Goal: Task Accomplishment & Management: Complete application form

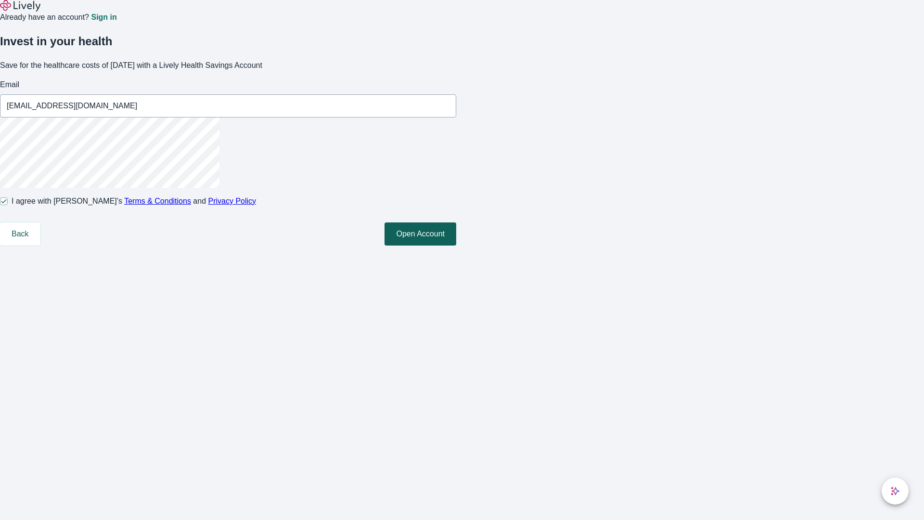
click at [456, 246] on button "Open Account" at bounding box center [421, 233] width 72 height 23
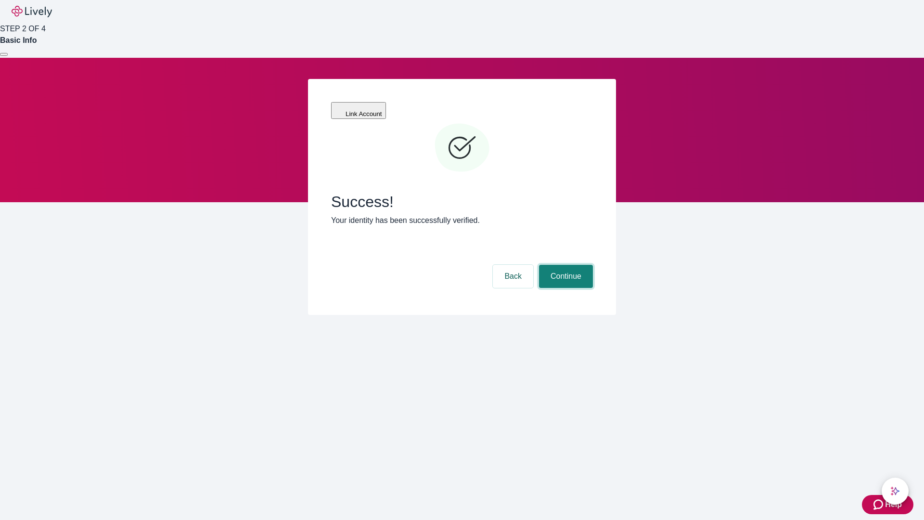
click at [565, 265] on button "Continue" at bounding box center [566, 276] width 54 height 23
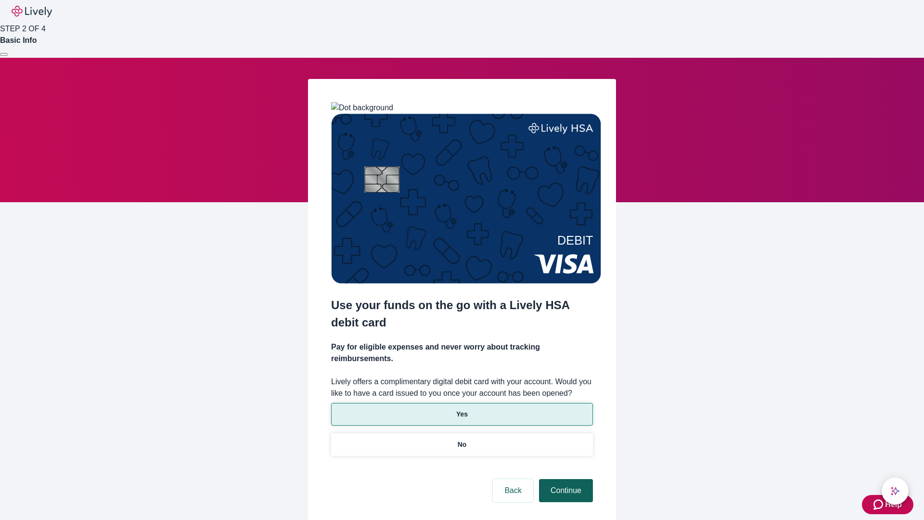
click at [462, 409] on p "Yes" at bounding box center [462, 414] width 12 height 10
click at [565, 479] on button "Continue" at bounding box center [566, 490] width 54 height 23
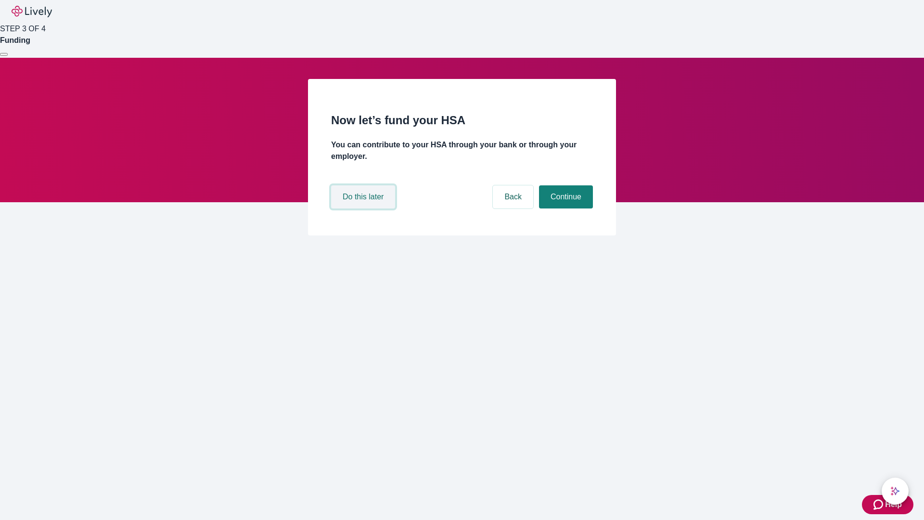
click at [365, 208] on button "Do this later" at bounding box center [363, 196] width 64 height 23
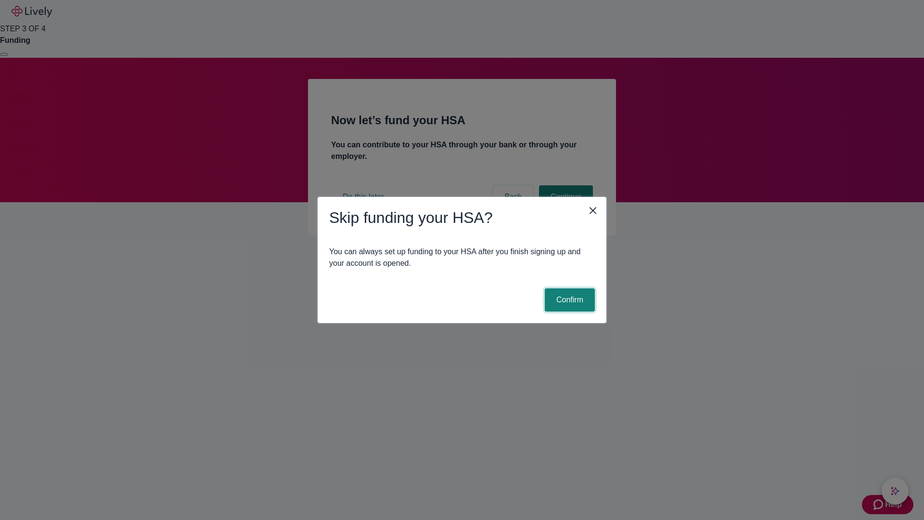
click at [569, 300] on button "Confirm" at bounding box center [570, 299] width 50 height 23
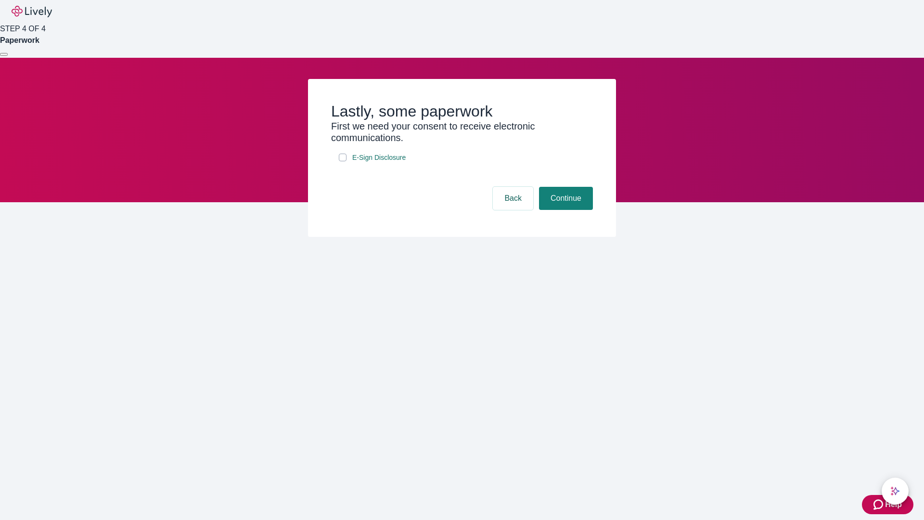
click at [343, 161] on input "E-Sign Disclosure" at bounding box center [343, 158] width 8 height 8
checkbox input "true"
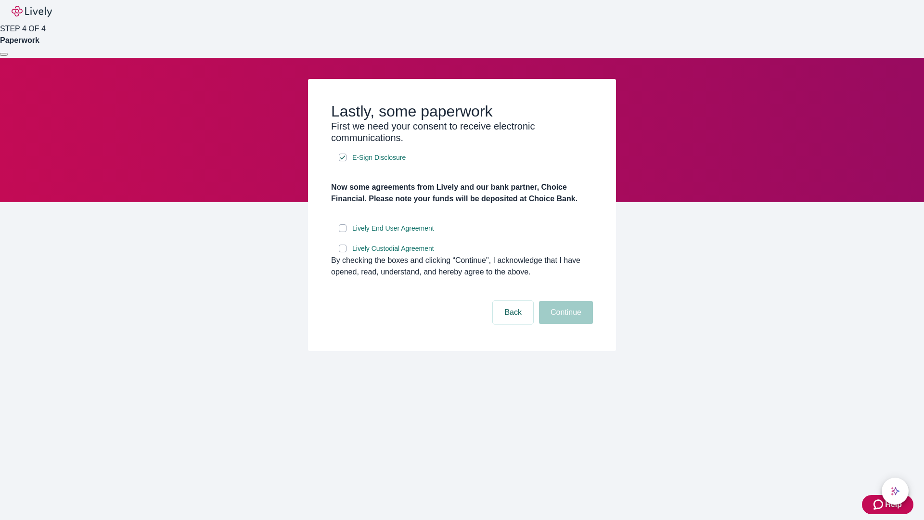
click at [343, 232] on input "Lively End User Agreement" at bounding box center [343, 228] width 8 height 8
checkbox input "true"
click at [343, 252] on input "Lively Custodial Agreement" at bounding box center [343, 249] width 8 height 8
checkbox input "true"
click at [565, 324] on button "Continue" at bounding box center [566, 312] width 54 height 23
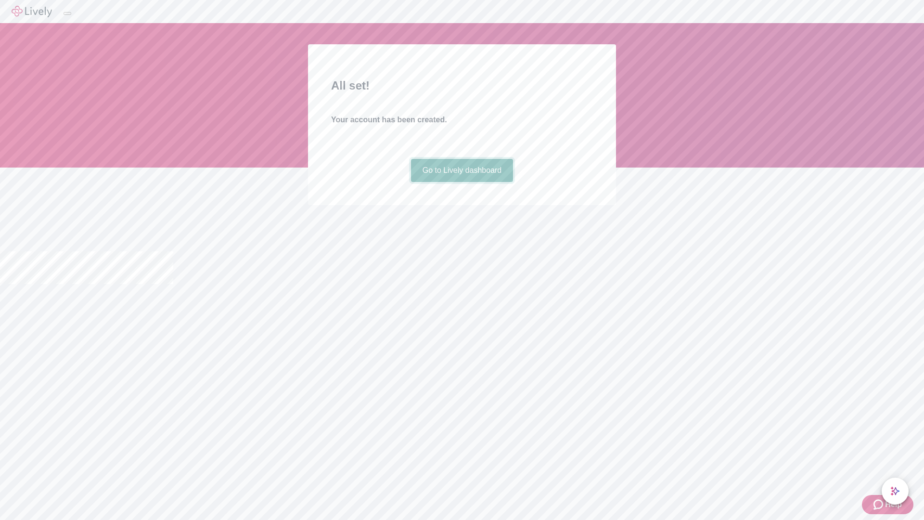
click at [462, 182] on link "Go to Lively dashboard" at bounding box center [462, 170] width 103 height 23
